Goal: Transaction & Acquisition: Register for event/course

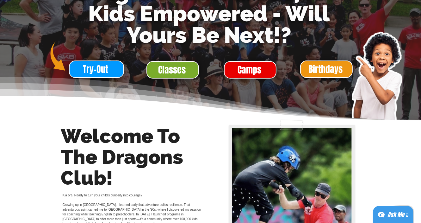
scroll to position [105, 0]
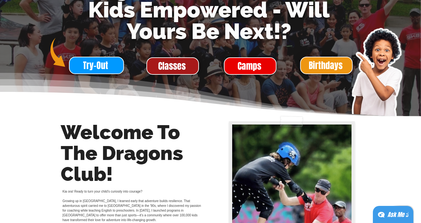
click at [179, 72] on span "Classes" at bounding box center [172, 66] width 28 height 12
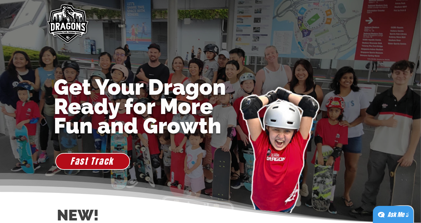
click at [70, 28] on img "main content" at bounding box center [67, 24] width 48 height 48
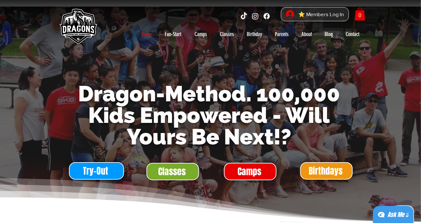
click at [71, 22] on img at bounding box center [78, 27] width 44 height 44
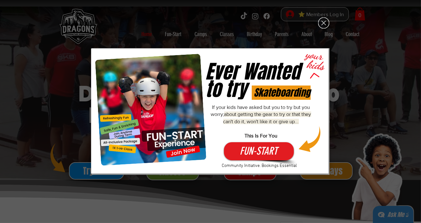
click at [321, 25] on icon "Back to site" at bounding box center [323, 22] width 11 height 11
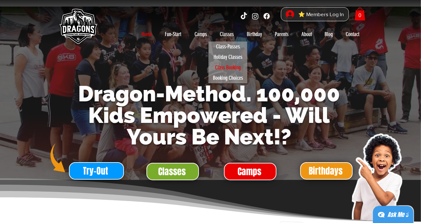
click at [220, 67] on p "Class Booking" at bounding box center [227, 67] width 31 height 10
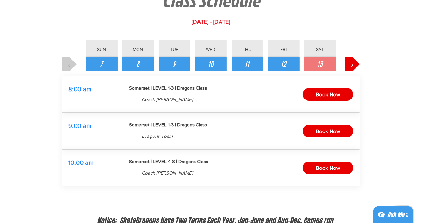
scroll to position [67, 0]
click at [352, 63] on span "›" at bounding box center [352, 64] width 3 height 11
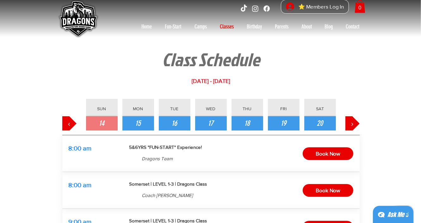
scroll to position [0, 0]
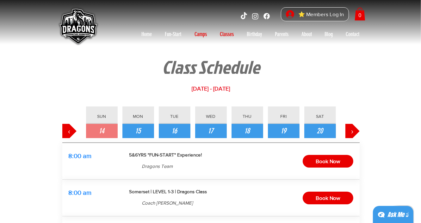
click at [203, 34] on p "Camps" at bounding box center [200, 34] width 19 height 10
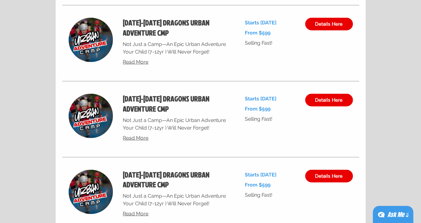
scroll to position [2548, 0]
click at [145, 141] on span "Read More" at bounding box center [136, 138] width 26 height 6
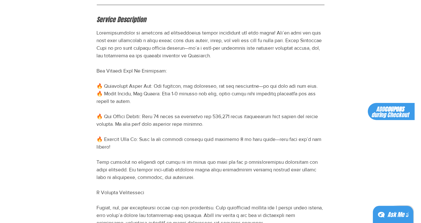
scroll to position [91, 0]
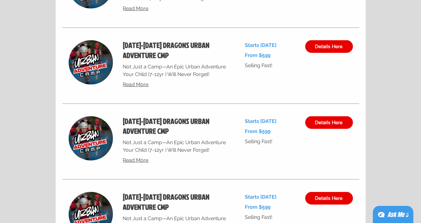
scroll to position [2603, 0]
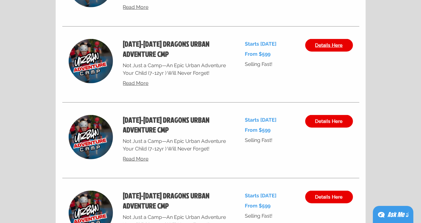
click at [316, 48] on span "Details Here" at bounding box center [329, 45] width 28 height 5
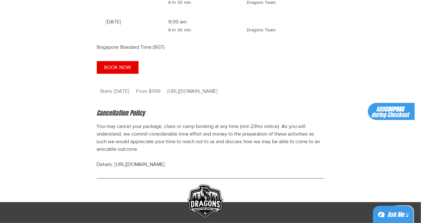
scroll to position [650, 0]
